Goal: Task Accomplishment & Management: Use online tool/utility

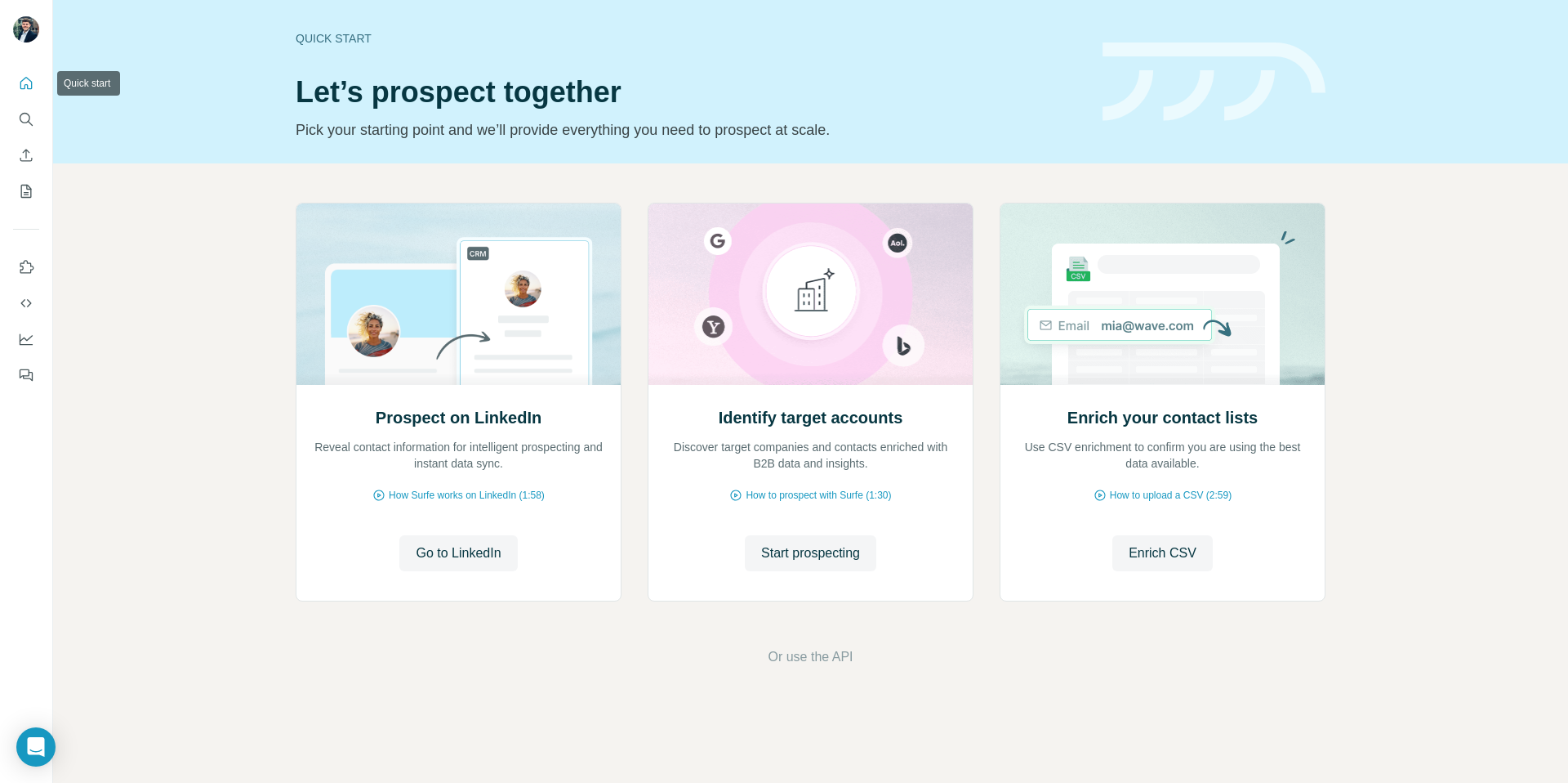
click at [32, 80] on icon "Quick start" at bounding box center [26, 84] width 16 height 16
click at [30, 273] on icon "Use Surfe on LinkedIn" at bounding box center [26, 268] width 16 height 16
click at [28, 378] on icon "Feedback" at bounding box center [26, 375] width 16 height 16
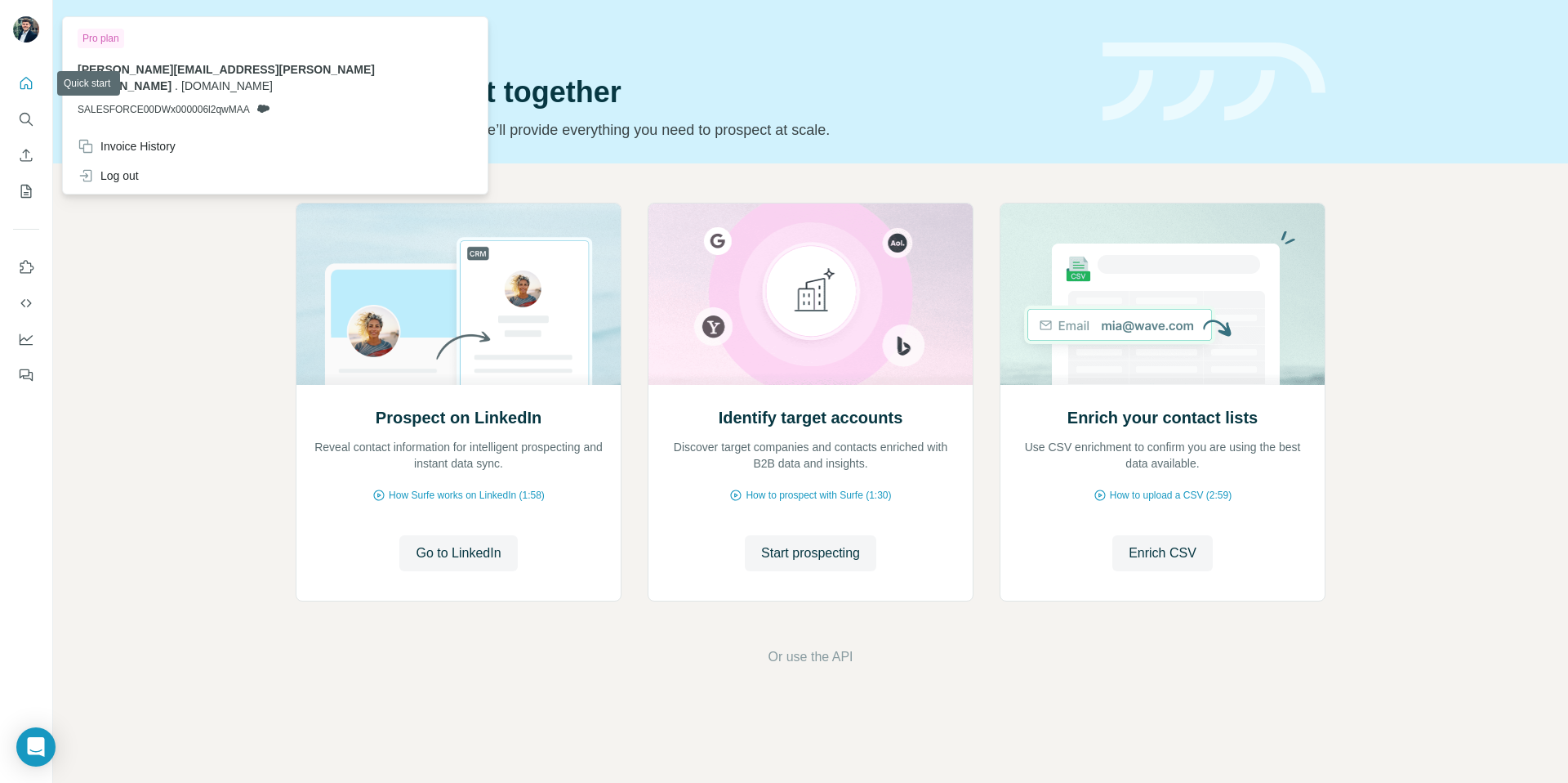
click at [18, 13] on div at bounding box center [29, 32] width 48 height 54
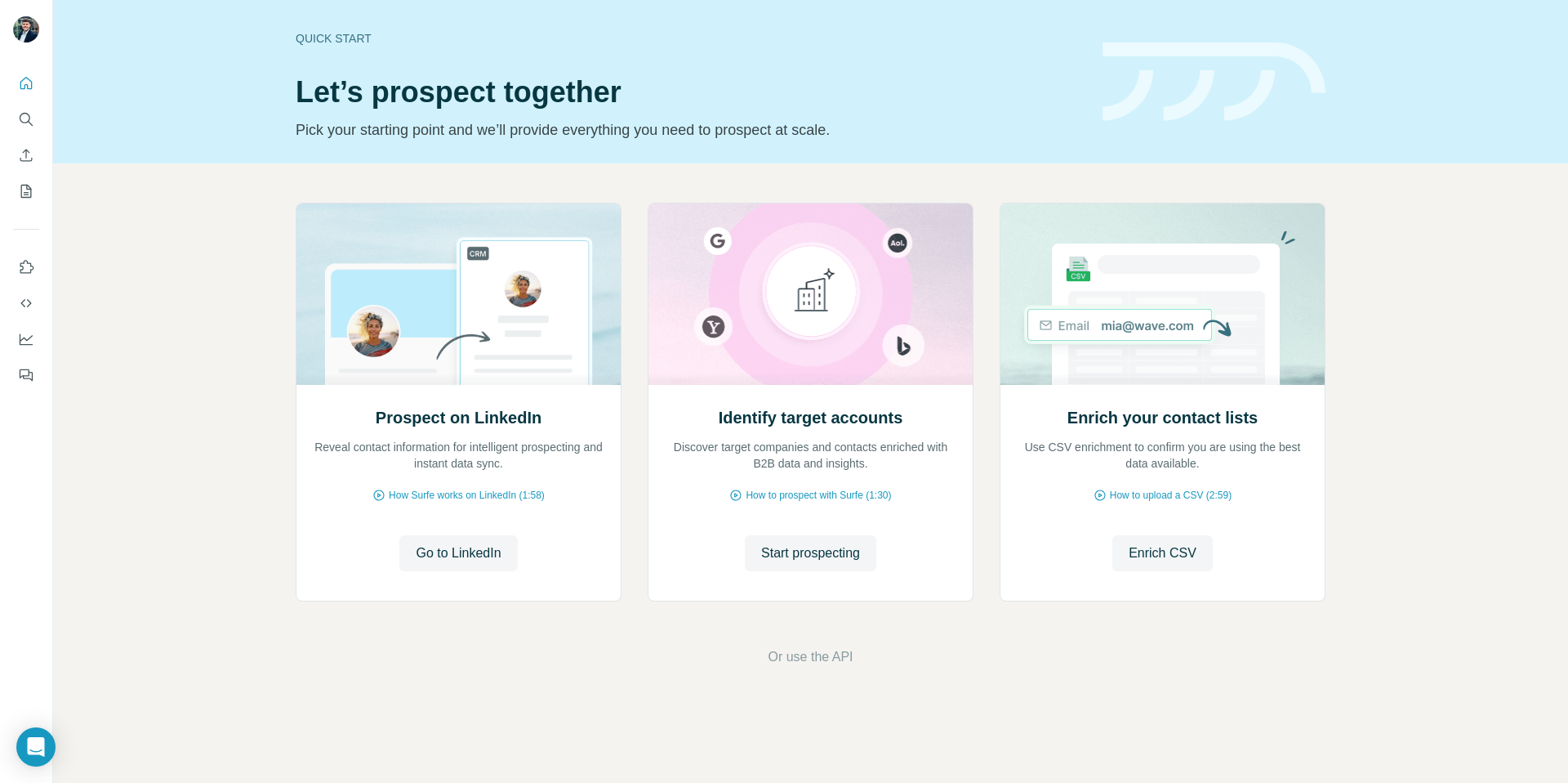
click at [24, 30] on img at bounding box center [26, 30] width 26 height 26
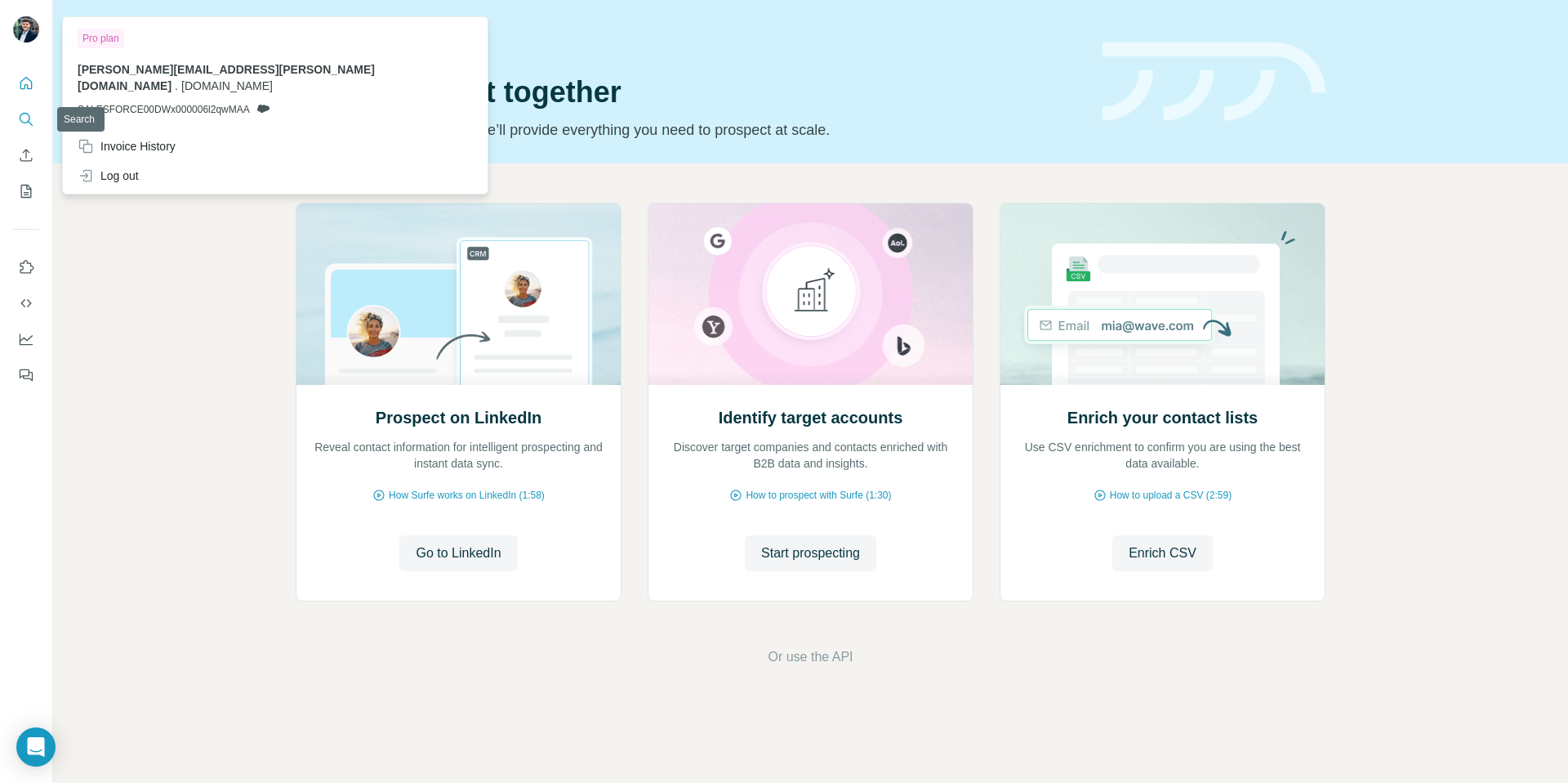
click at [22, 115] on icon "Search" at bounding box center [26, 119] width 16 height 16
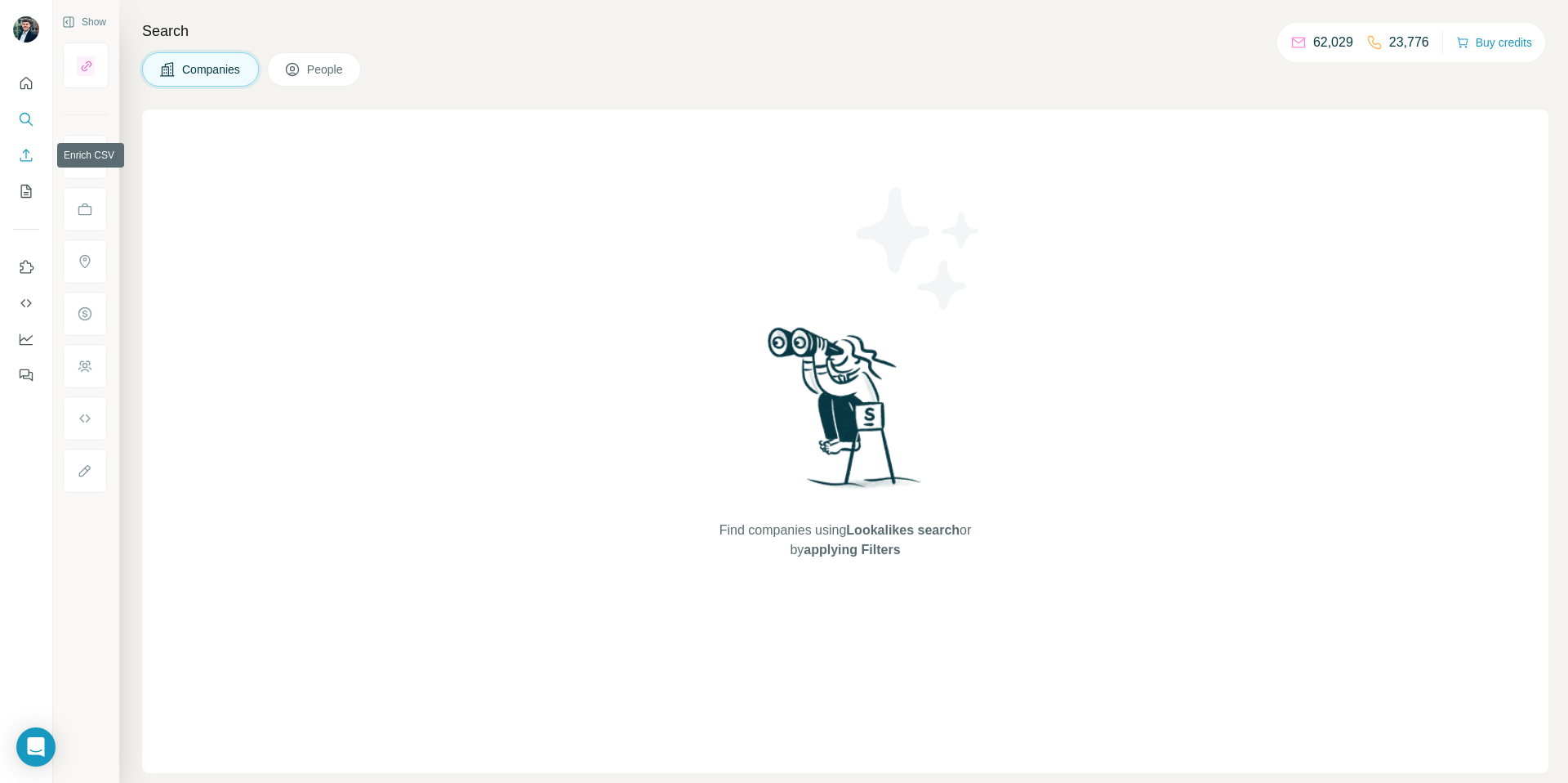
click at [27, 161] on icon "Enrich CSV" at bounding box center [26, 155] width 16 height 16
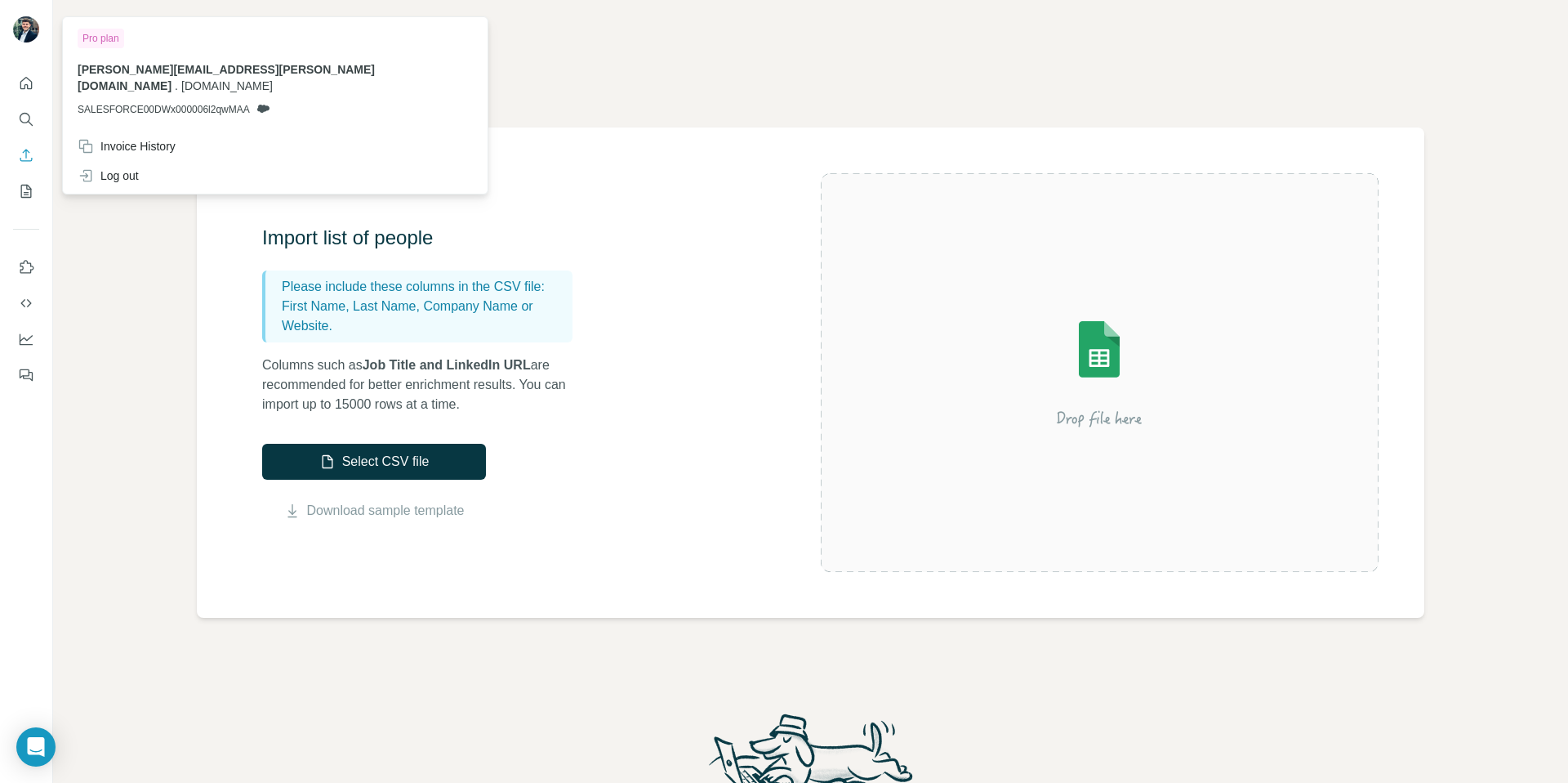
click at [34, 21] on img at bounding box center [26, 30] width 26 height 26
click at [31, 22] on img at bounding box center [26, 30] width 26 height 26
click at [30, 22] on img at bounding box center [26, 30] width 26 height 26
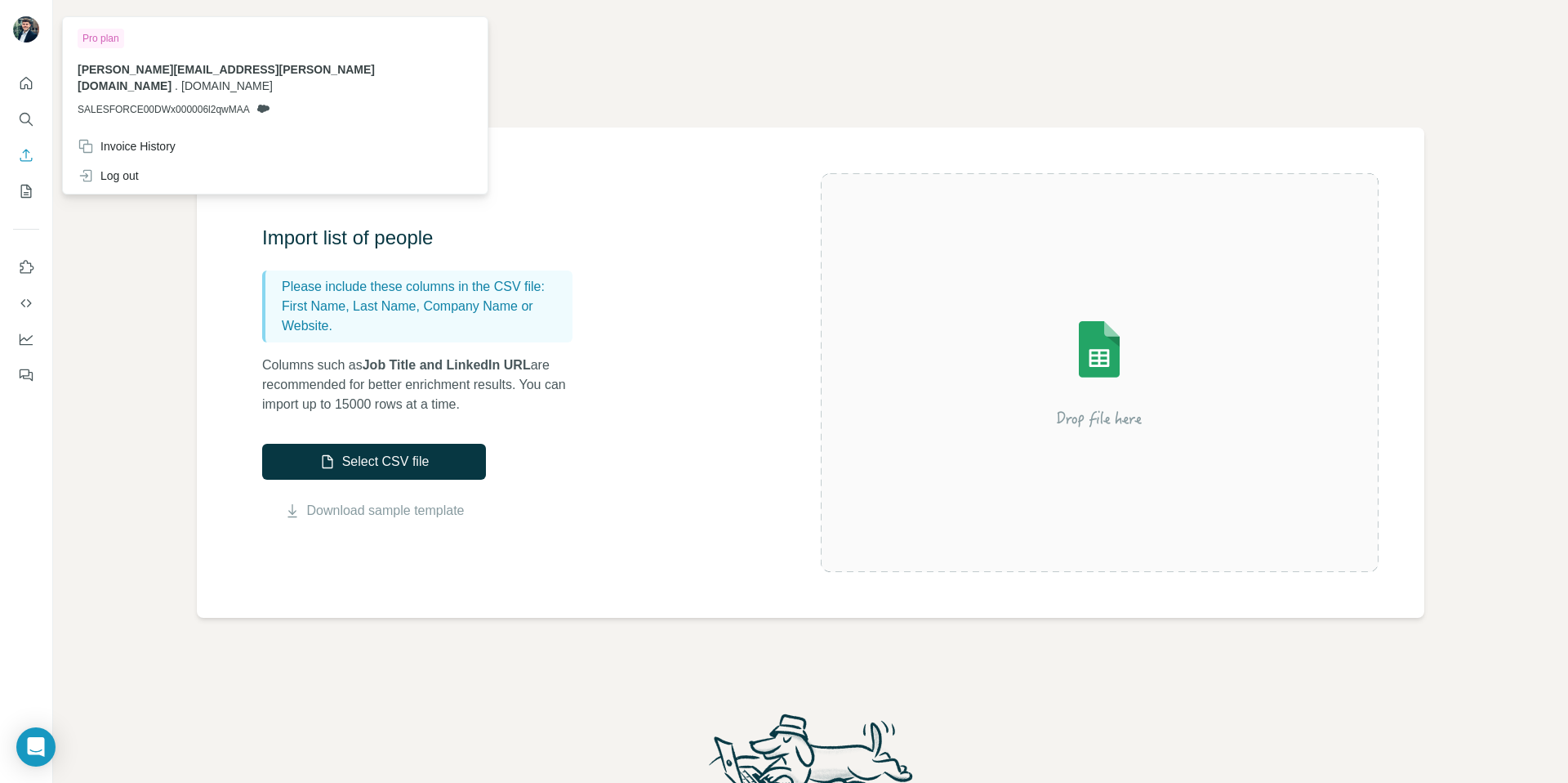
click at [30, 22] on img at bounding box center [26, 30] width 26 height 26
click at [28, 27] on img at bounding box center [26, 30] width 26 height 26
click at [21, 92] on button "Quick start" at bounding box center [26, 84] width 26 height 30
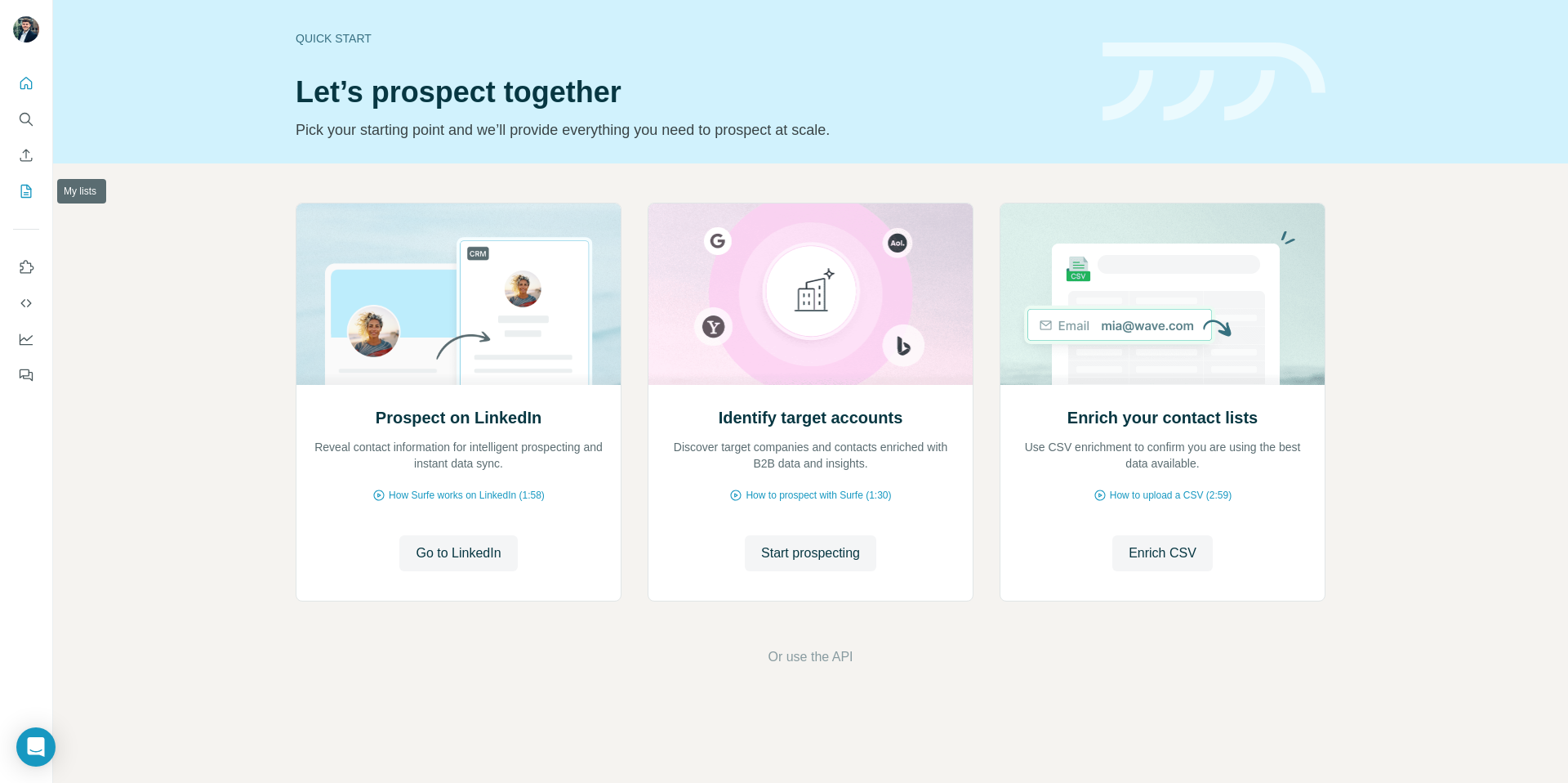
click at [28, 193] on icon "My lists" at bounding box center [26, 191] width 16 height 16
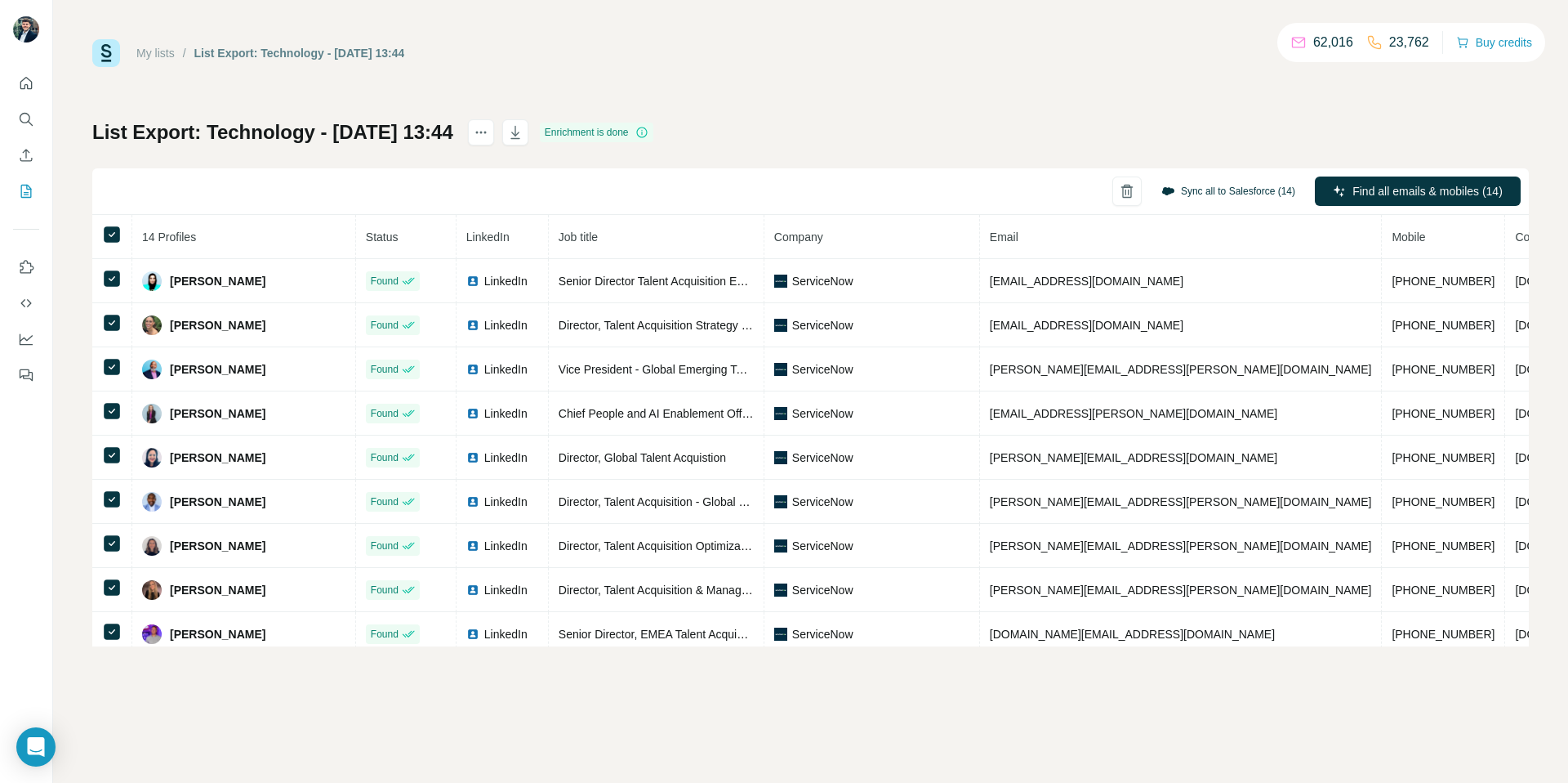
click at [1241, 185] on button "Sync all to Salesforce (14)" at bounding box center [1227, 191] width 157 height 25
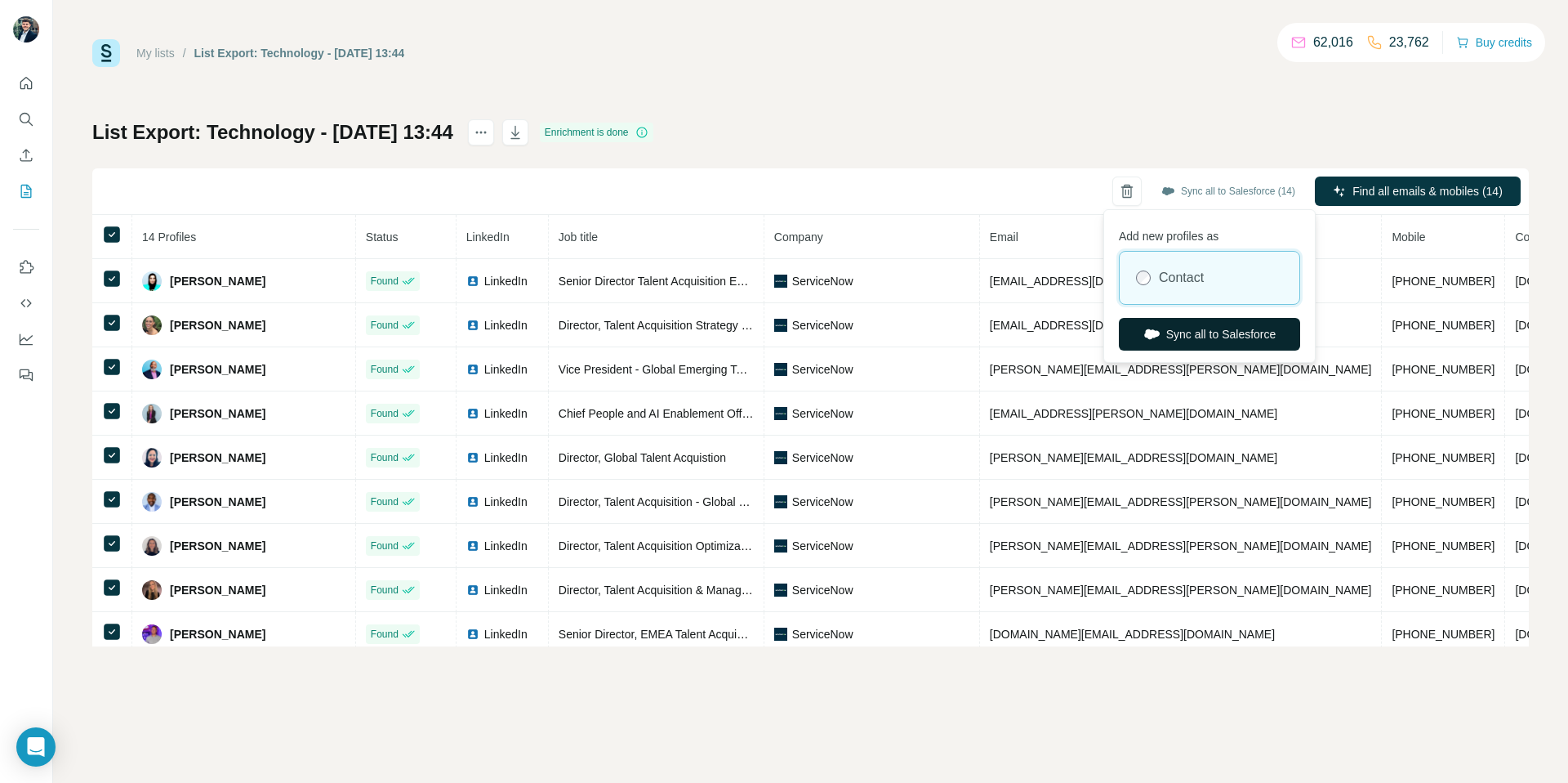
click at [1222, 340] on button "Sync all to Salesforce" at bounding box center [1209, 334] width 181 height 33
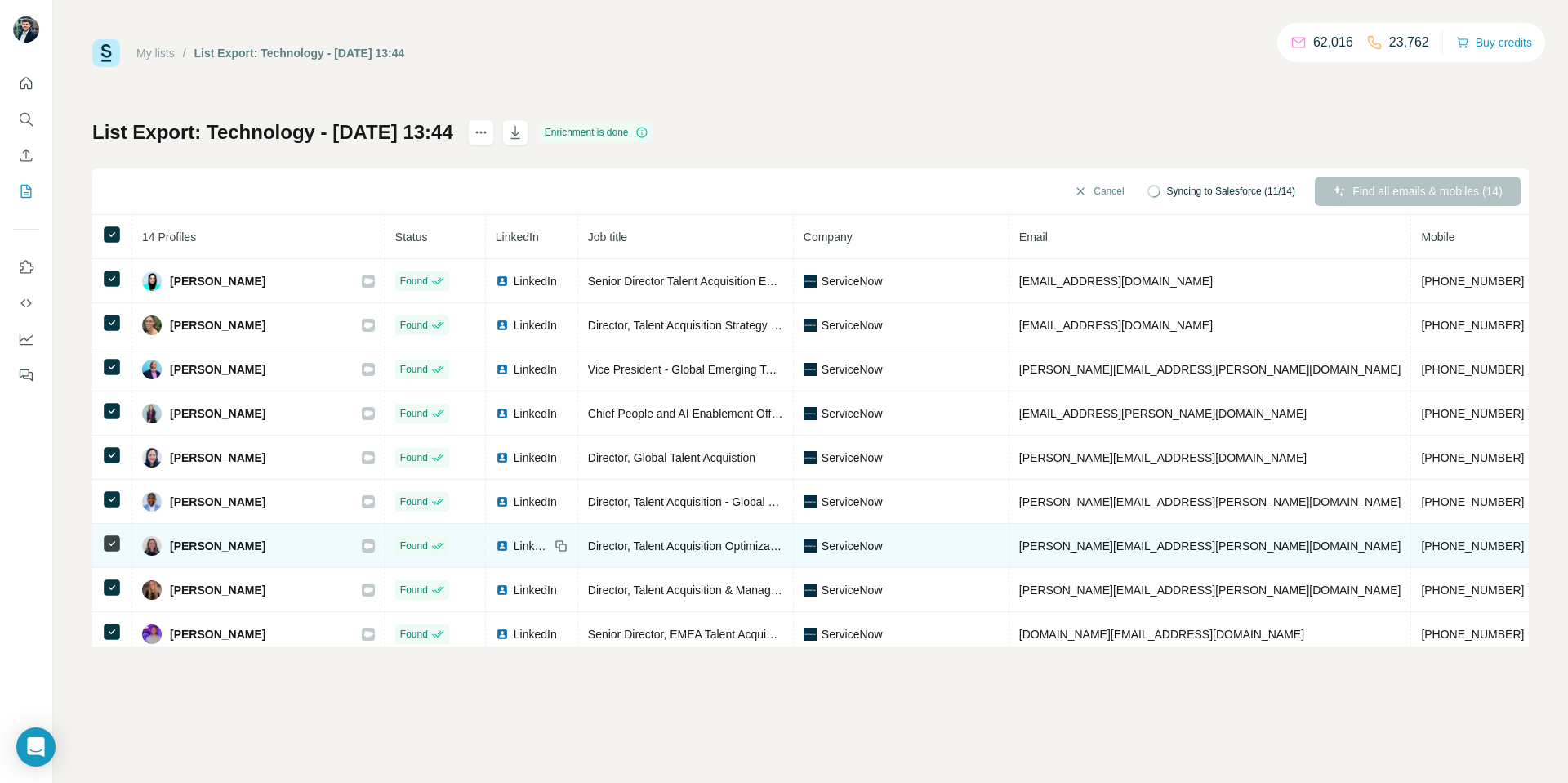
scroll to position [231, 0]
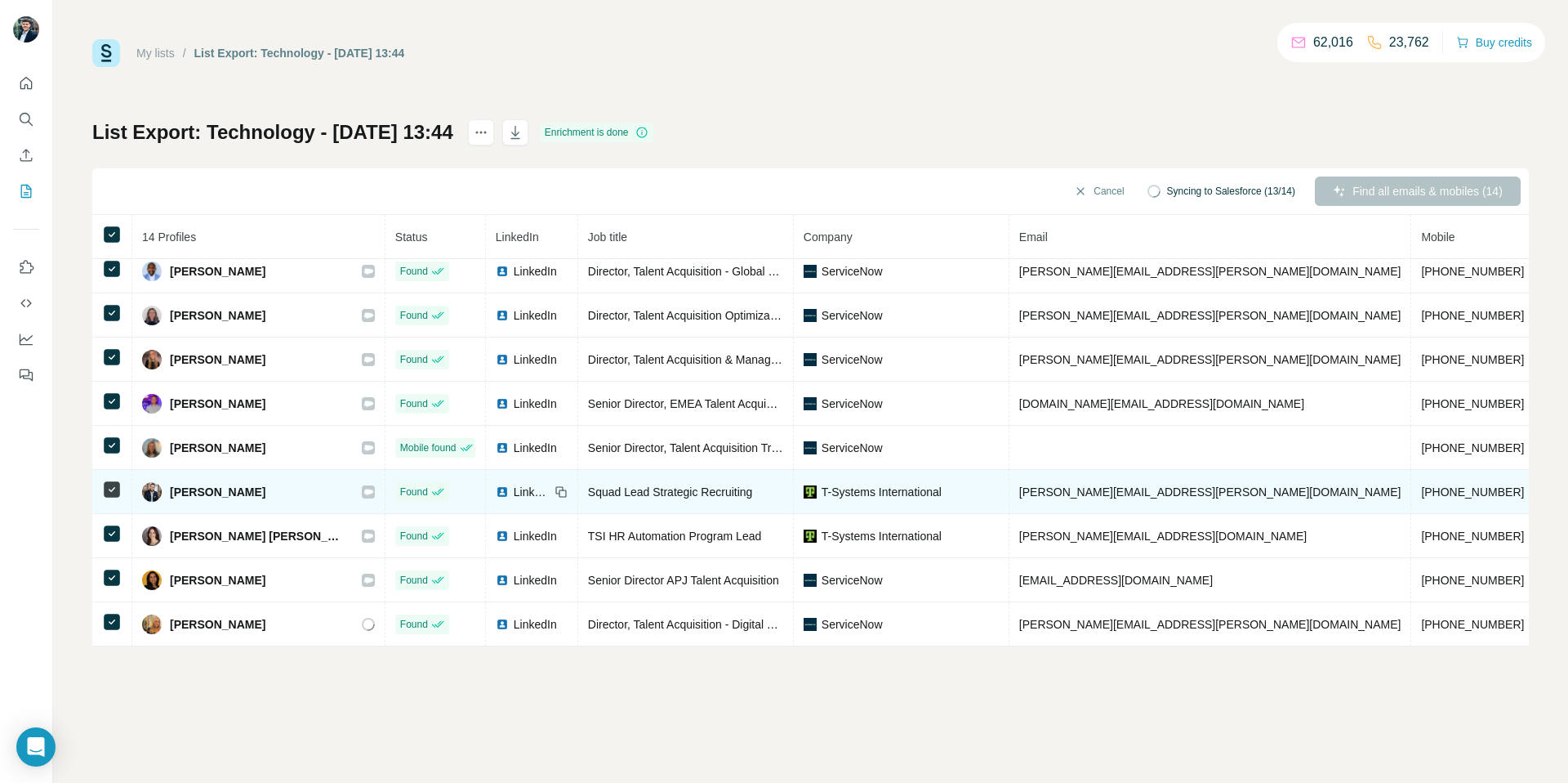
click at [496, 493] on img at bounding box center [502, 492] width 13 height 13
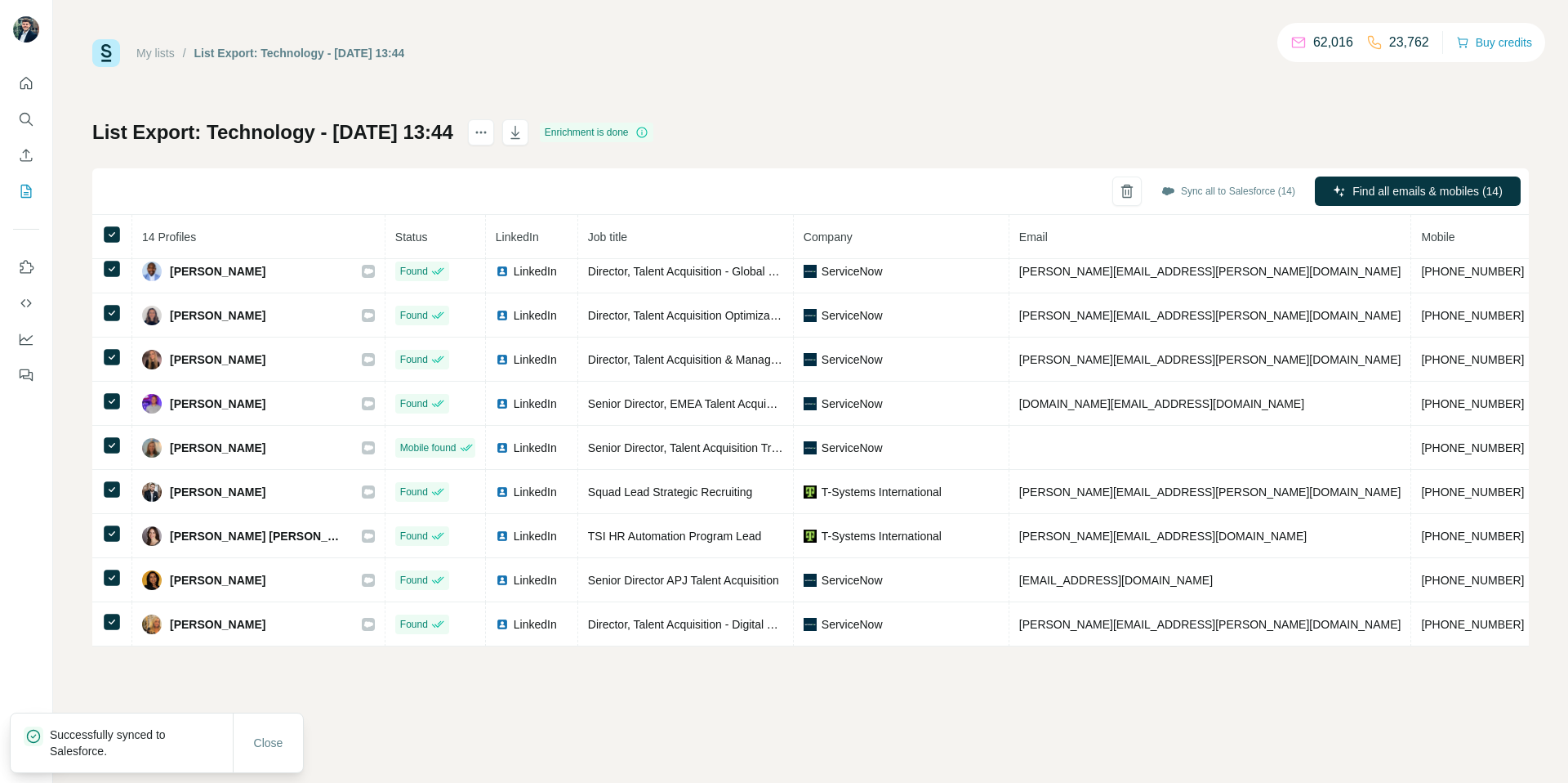
scroll to position [0, 0]
